Goal: Task Accomplishment & Management: Manage account settings

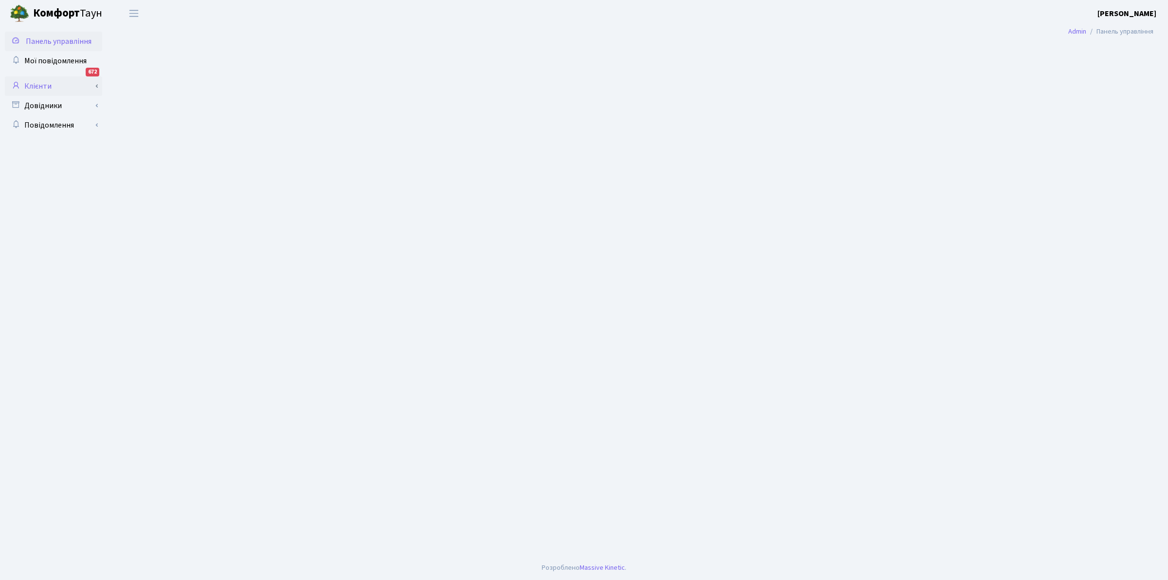
click at [41, 82] on link "Клієнти" at bounding box center [53, 85] width 97 height 19
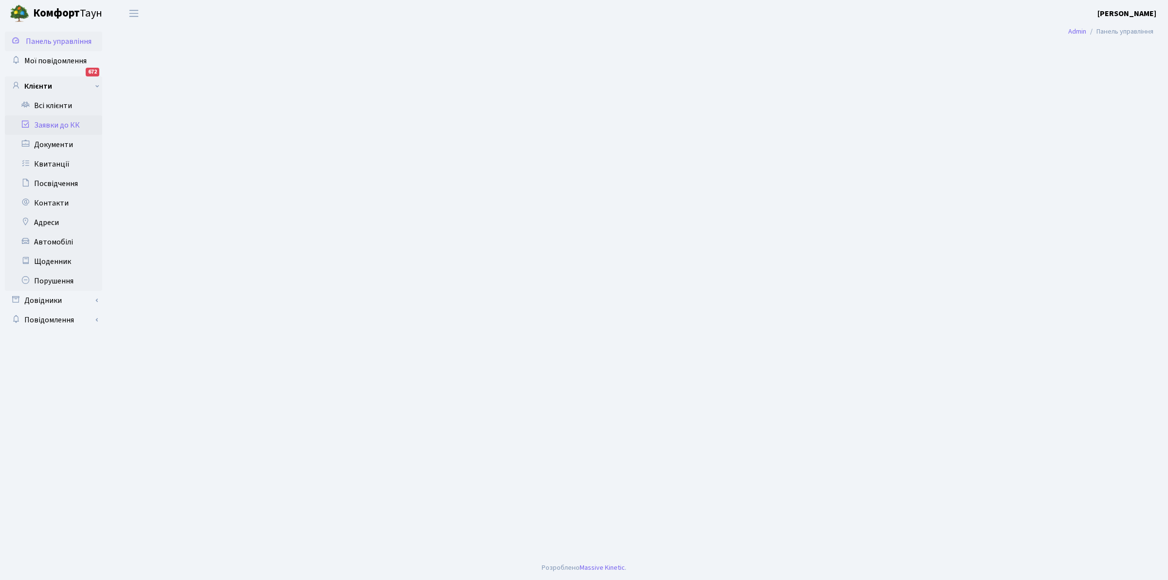
click at [56, 121] on link "Заявки до КК" at bounding box center [53, 124] width 97 height 19
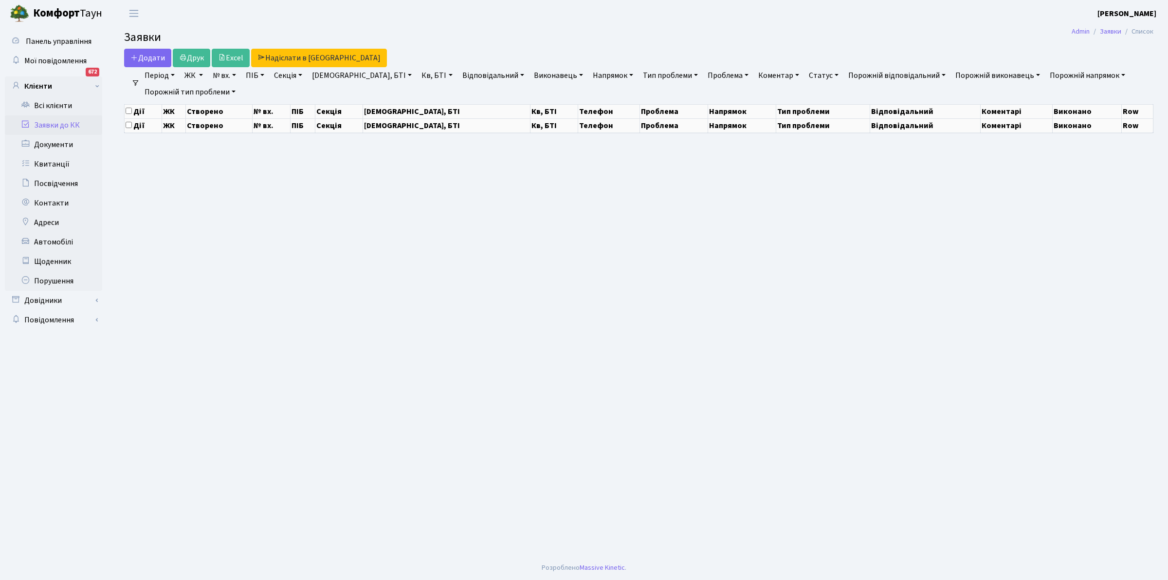
select select "25"
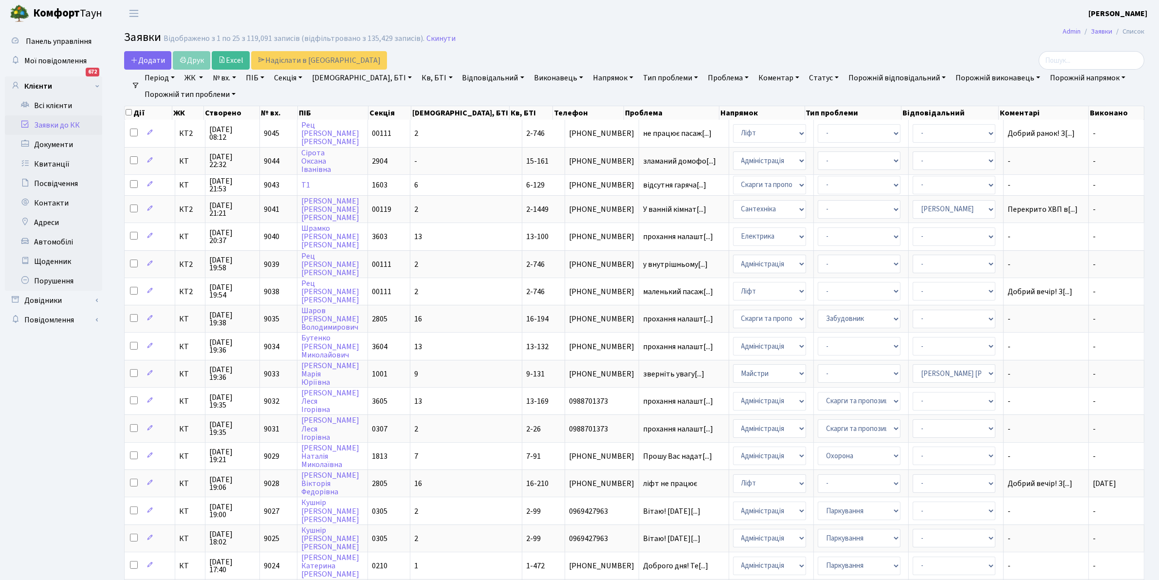
click at [460, 78] on link "Відповідальний" at bounding box center [494, 78] width 70 height 17
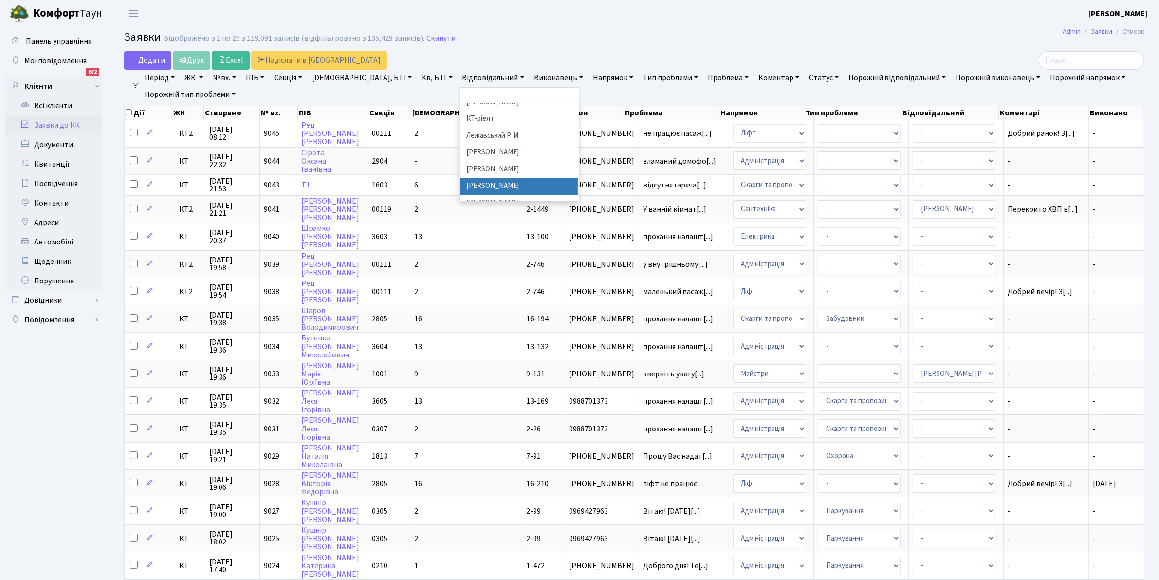
click at [486, 178] on li "[PERSON_NAME]" at bounding box center [520, 186] width 118 height 17
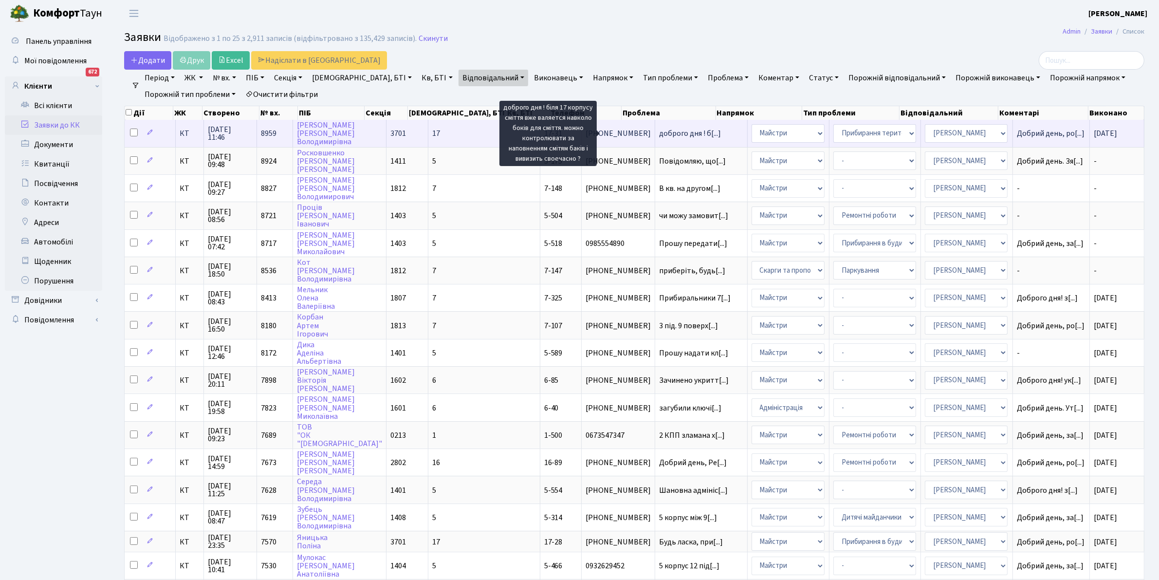
click at [659, 130] on span "доброго дня ! б[...]" at bounding box center [690, 133] width 62 height 11
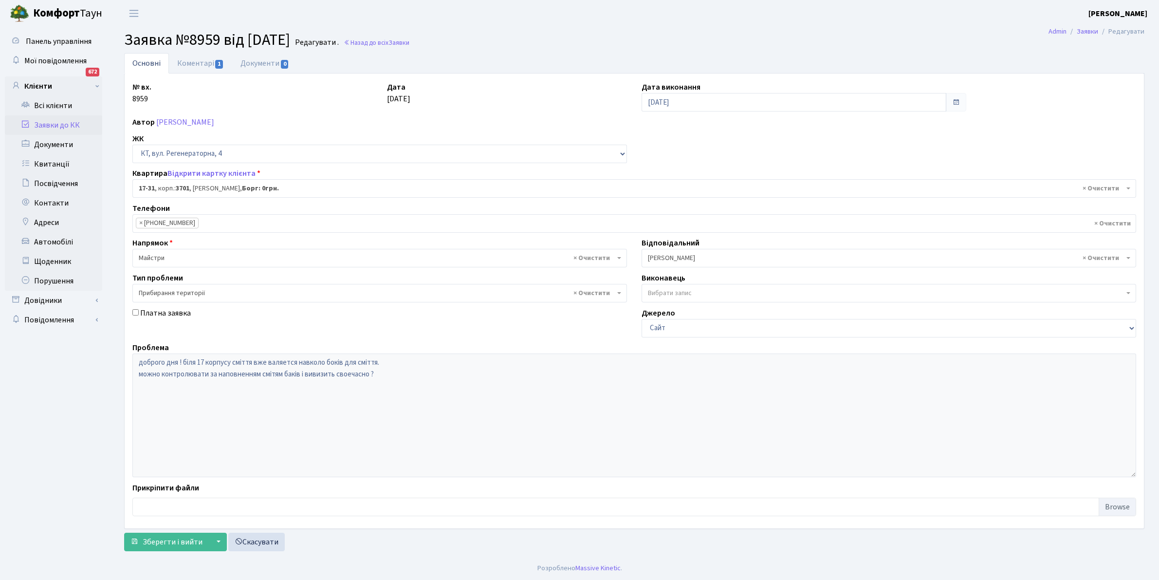
select select "8985"
select select "59"
click at [201, 60] on link "Коментарі 1" at bounding box center [200, 63] width 63 height 20
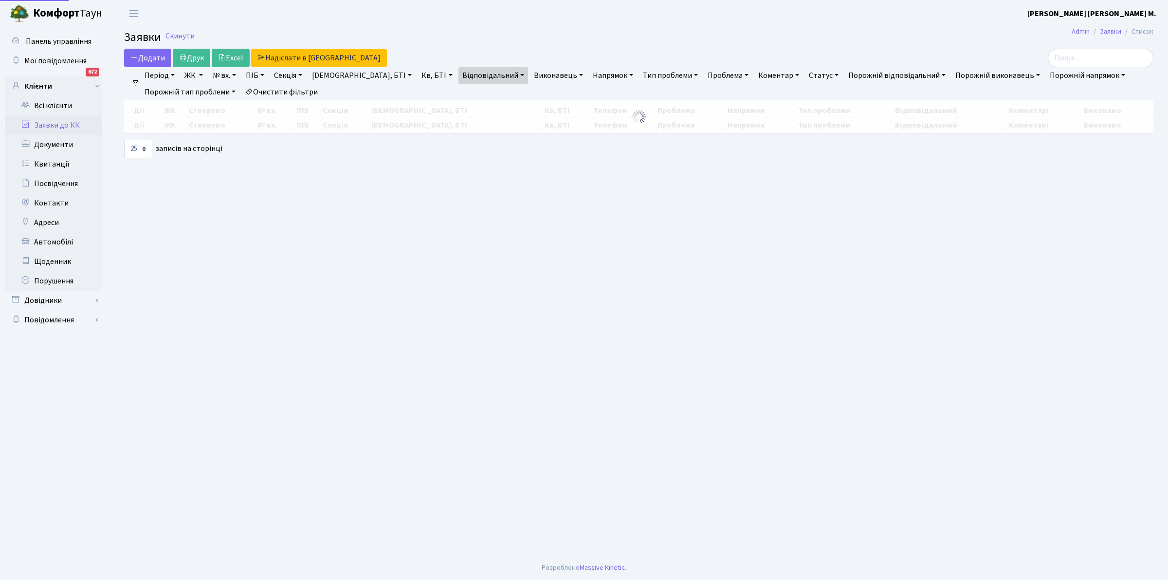
select select "25"
